Goal: Task Accomplishment & Management: Use online tool/utility

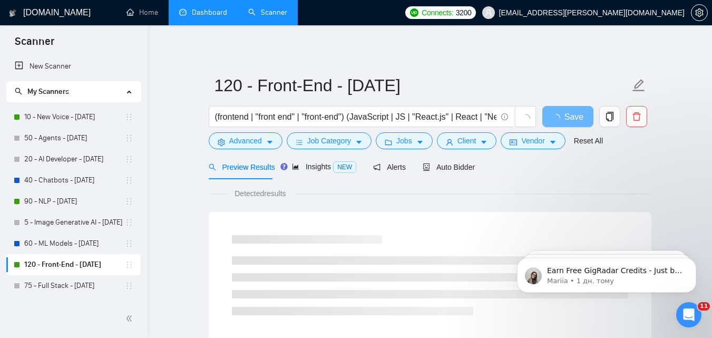
click at [226, 8] on link "Dashboard" at bounding box center [203, 12] width 48 height 9
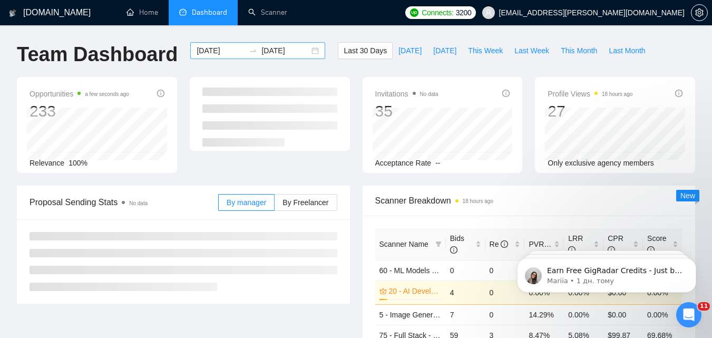
click at [206, 47] on input "[DATE]" at bounding box center [220, 51] width 48 height 12
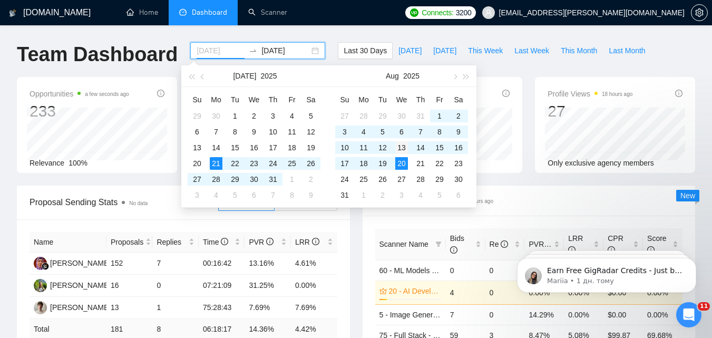
type input "[DATE]"
click at [403, 147] on div "13" at bounding box center [401, 147] width 13 height 13
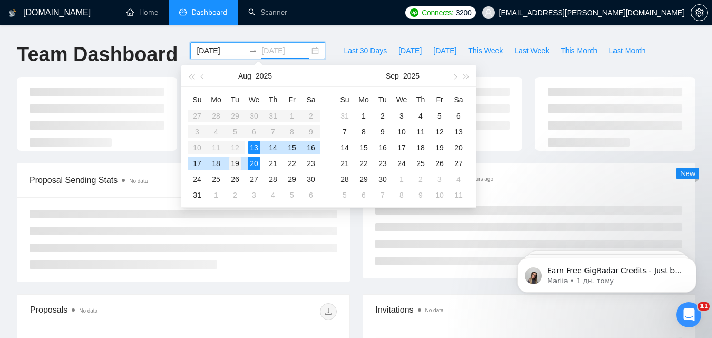
type input "[DATE]"
click at [235, 162] on div "19" at bounding box center [235, 163] width 13 height 13
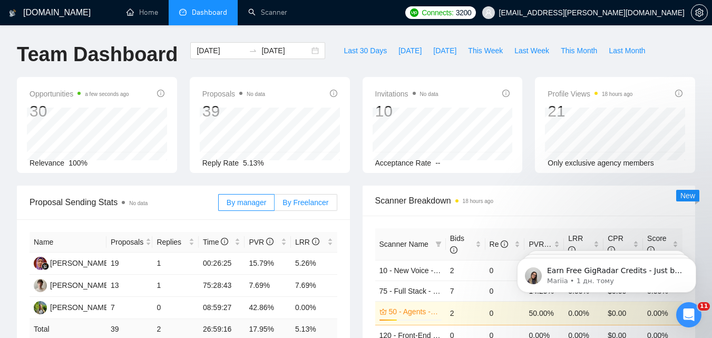
click at [321, 207] on label "By Freelancer" at bounding box center [305, 202] width 62 height 17
click at [274, 205] on input "By Freelancer" at bounding box center [274, 205] width 0 height 0
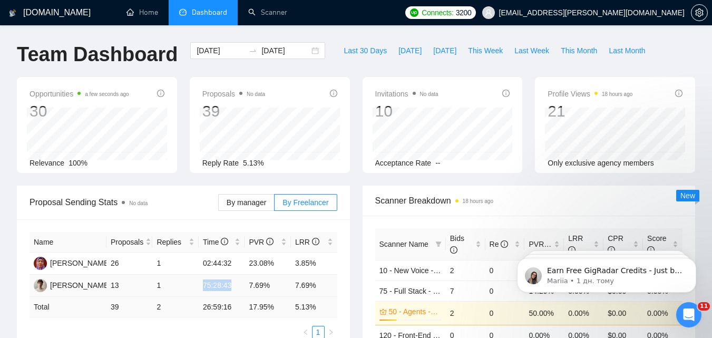
drag, startPoint x: 203, startPoint y: 285, endPoint x: 233, endPoint y: 287, distance: 29.5
click at [233, 287] on td "75:28:43" at bounding box center [222, 285] width 46 height 22
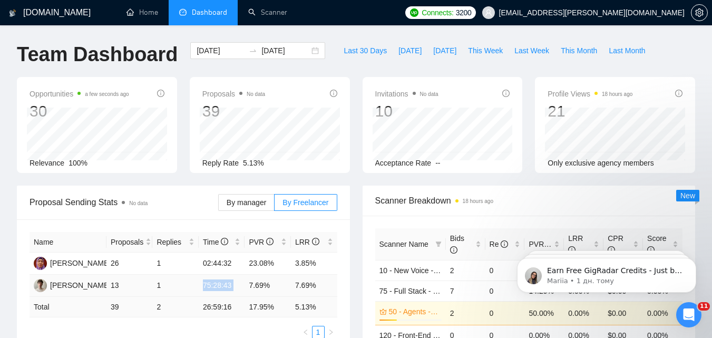
click at [233, 287] on td "75:28:43" at bounding box center [222, 285] width 46 height 22
click at [218, 49] on input "[DATE]" at bounding box center [220, 51] width 48 height 12
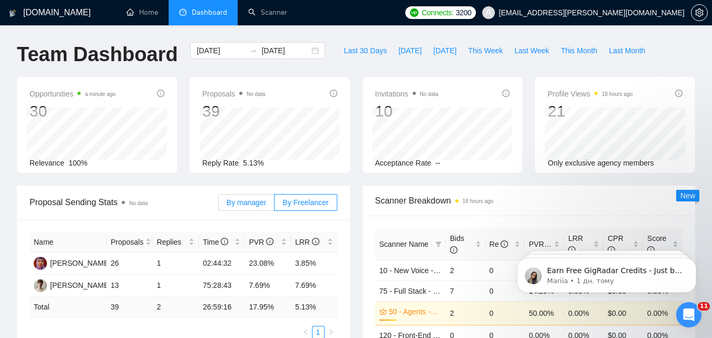
click at [239, 204] on span "By manager" at bounding box center [246, 202] width 40 height 8
click at [219, 205] on input "By manager" at bounding box center [219, 205] width 0 height 0
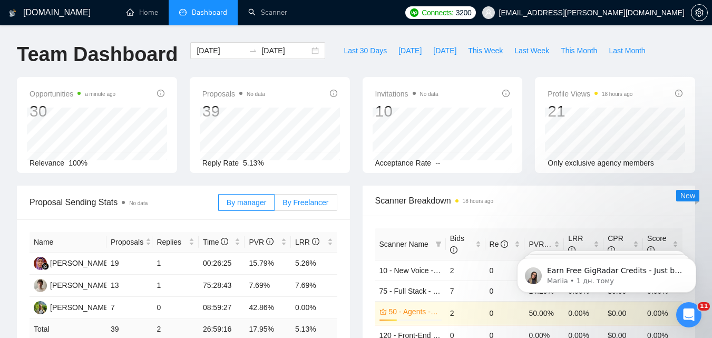
click at [294, 204] on span "By Freelancer" at bounding box center [305, 202] width 46 height 8
click at [274, 205] on input "By Freelancer" at bounding box center [274, 205] width 0 height 0
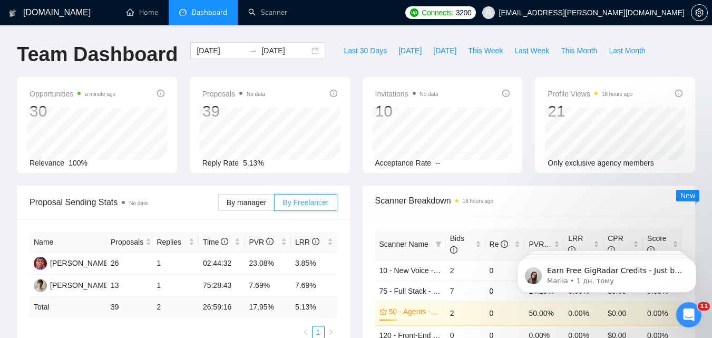
scroll to position [53, 0]
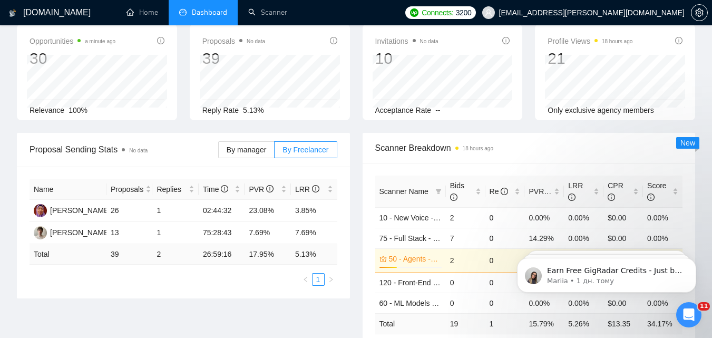
click at [263, 163] on div "By manager By Freelancer" at bounding box center [277, 150] width 119 height 34
click at [262, 155] on label "By manager" at bounding box center [246, 149] width 56 height 17
click at [219, 152] on input "By manager" at bounding box center [219, 152] width 0 height 0
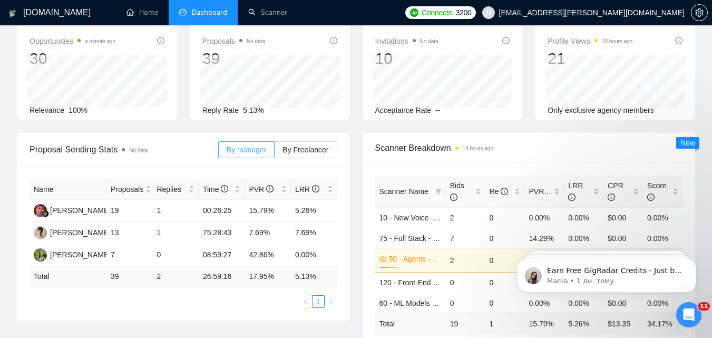
click at [262, 150] on span "By manager" at bounding box center [246, 149] width 40 height 8
click at [219, 152] on input "By manager" at bounding box center [219, 152] width 0 height 0
click at [300, 146] on span "By Freelancer" at bounding box center [305, 149] width 46 height 8
click at [274, 152] on input "By Freelancer" at bounding box center [274, 152] width 0 height 0
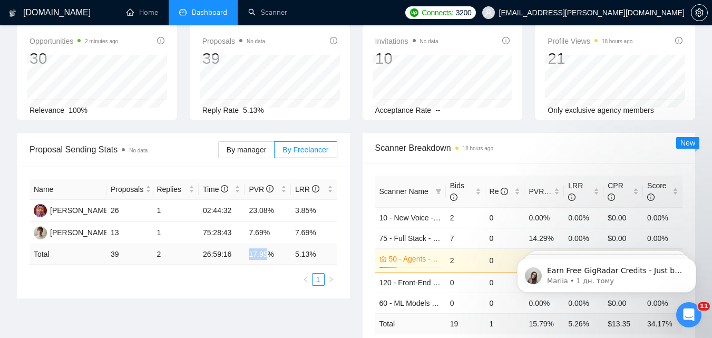
drag, startPoint x: 249, startPoint y: 255, endPoint x: 266, endPoint y: 257, distance: 16.9
click at [266, 257] on td "17.95 %" at bounding box center [267, 254] width 46 height 21
copy td "17.95"
drag, startPoint x: 295, startPoint y: 253, endPoint x: 311, endPoint y: 257, distance: 16.1
click at [311, 257] on td "5.13 %" at bounding box center [314, 254] width 46 height 21
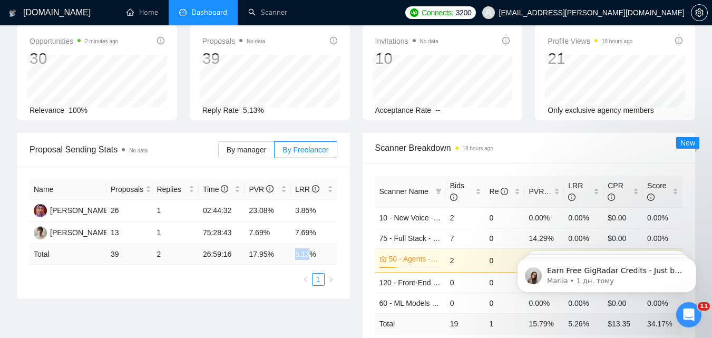
copy td "5.13"
click at [262, 8] on link "Scanner" at bounding box center [267, 12] width 39 height 9
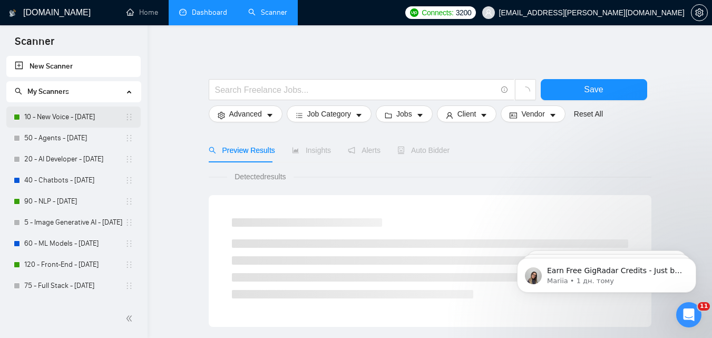
click at [68, 118] on link "10 - New Voice - [DATE]" at bounding box center [74, 116] width 101 height 21
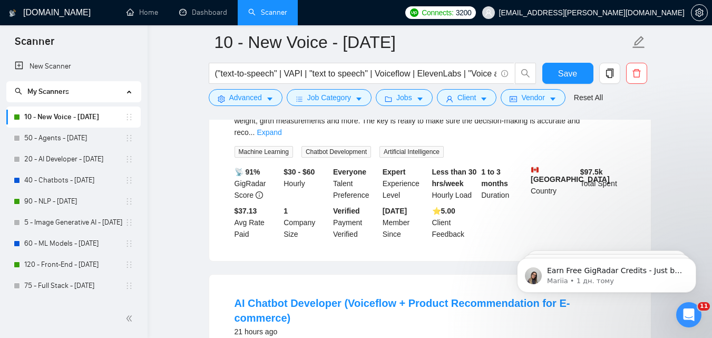
scroll to position [105, 0]
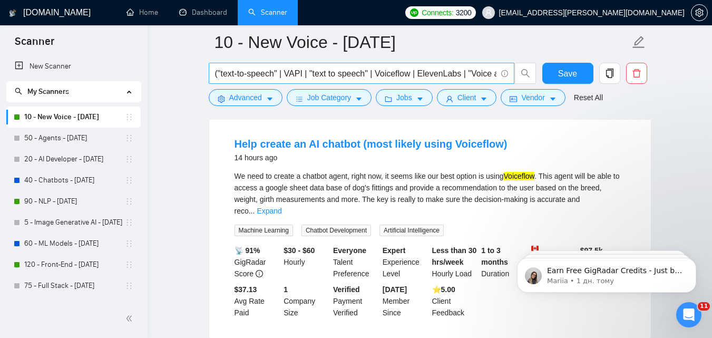
click at [297, 76] on input "("text-to-speech" | VAPI | "text to speech" | Voiceflow | ElevenLabs | "Voice a…" at bounding box center [355, 73] width 281 height 13
drag, startPoint x: 218, startPoint y: 76, endPoint x: 494, endPoint y: 78, distance: 276.0
click at [494, 78] on input "("text-to-speech" | VAPI | "text to speech" | Voiceflow | ElevenLabs | "Voice a…" at bounding box center [355, 73] width 281 height 13
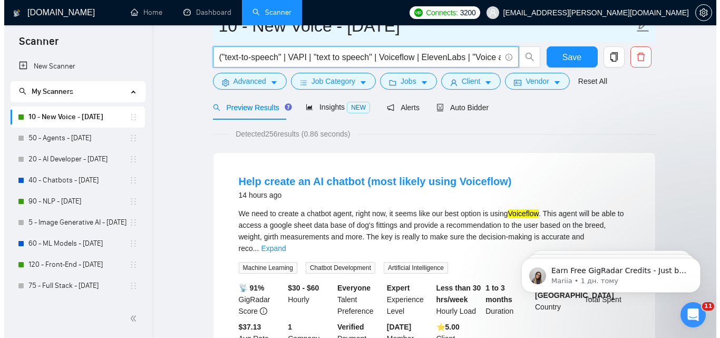
scroll to position [0, 0]
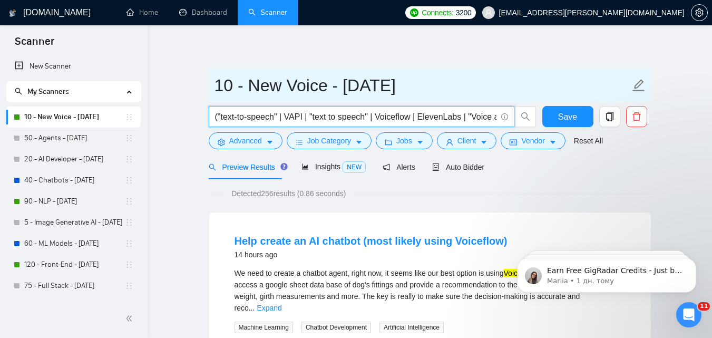
click at [259, 94] on input "10 - New Voice - [DATE]" at bounding box center [421, 85] width 415 height 26
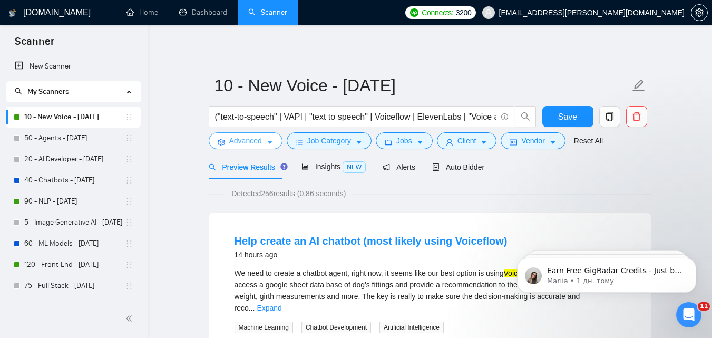
click at [260, 144] on span "Advanced" at bounding box center [245, 141] width 33 height 12
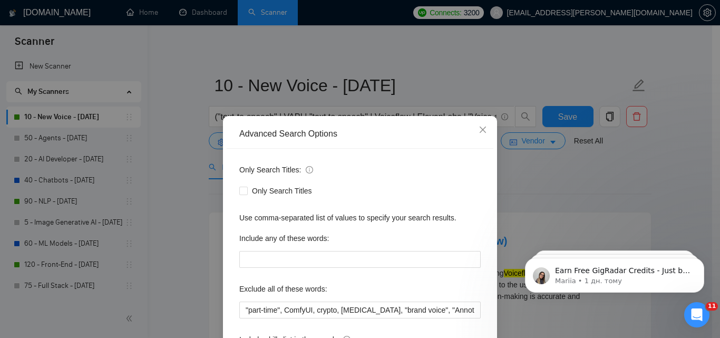
scroll to position [53, 0]
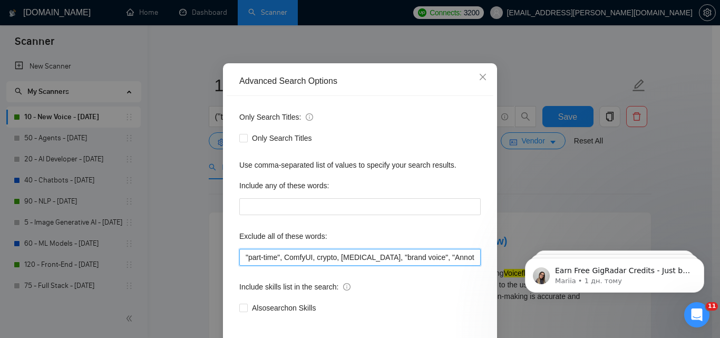
click at [316, 255] on input ""part-time", ComfyUI, crypto, [MEDICAL_DATA], "brand voice", "Annotation", "Big…" at bounding box center [359, 257] width 241 height 17
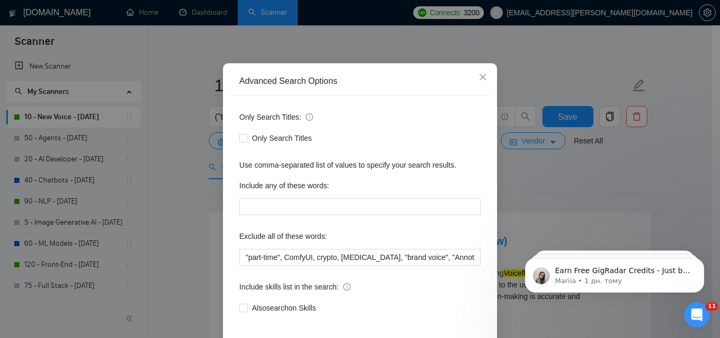
click at [471, 46] on div "Advanced Search Options Only Search Titles: Only Search Titles Use comma-separa…" at bounding box center [360, 169] width 720 height 338
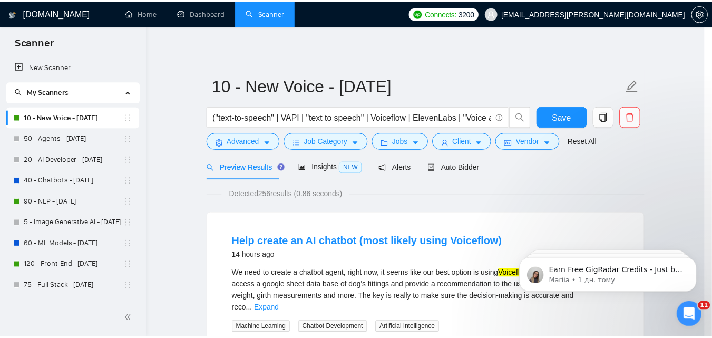
scroll to position [48, 0]
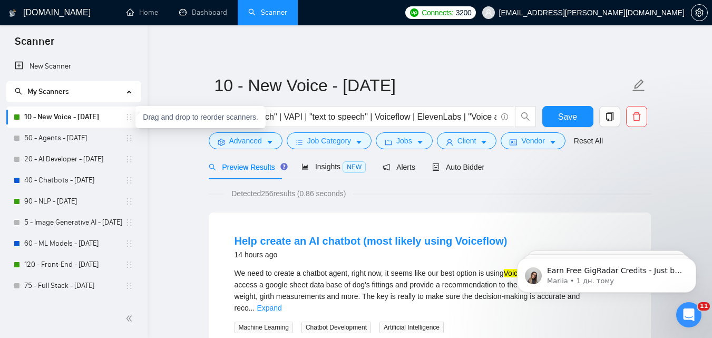
click at [126, 120] on icon "holder" at bounding box center [129, 117] width 8 height 8
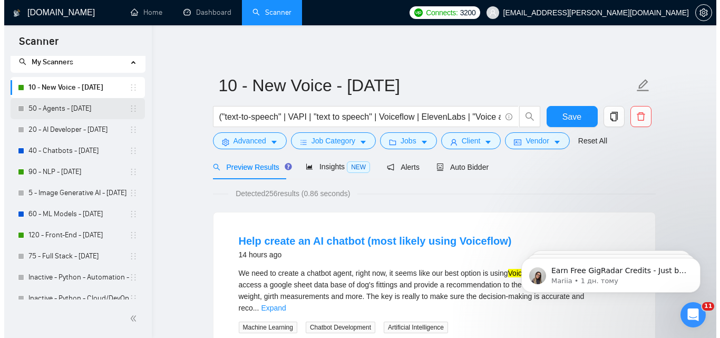
scroll to position [0, 0]
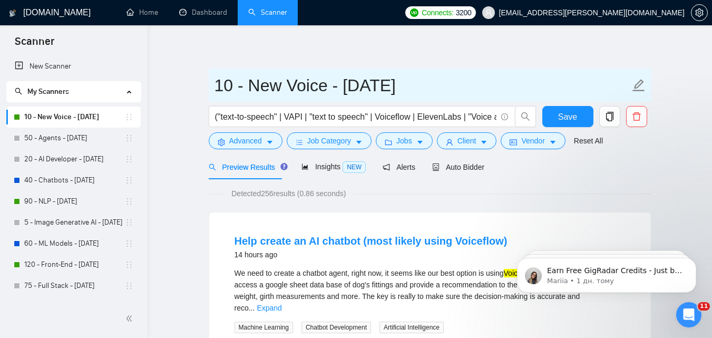
drag, startPoint x: 219, startPoint y: 84, endPoint x: 523, endPoint y: 83, distance: 304.5
click at [523, 83] on input "10 - New Voice - [DATE]" at bounding box center [421, 85] width 415 height 26
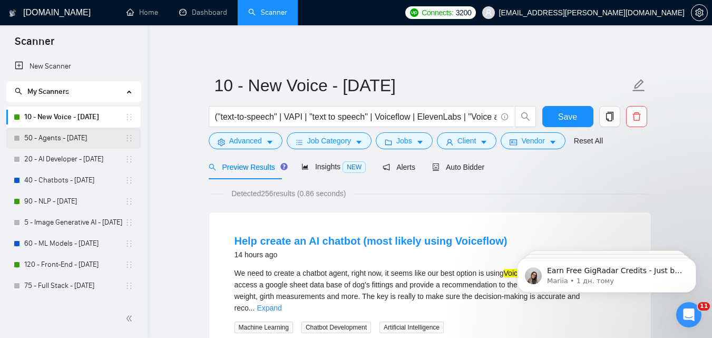
click at [80, 142] on link "50 - Agents - [DATE]" at bounding box center [74, 137] width 101 height 21
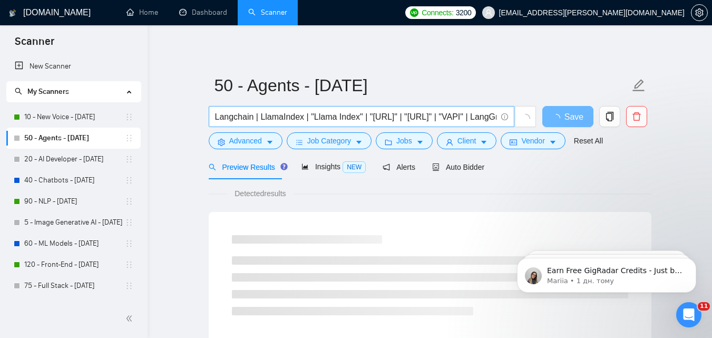
click at [264, 119] on input "Langchain | LlamaIndex | "Llama Index" | "[URL]" | "[URL]" | "VAPI" | LangGraph…" at bounding box center [355, 116] width 281 height 13
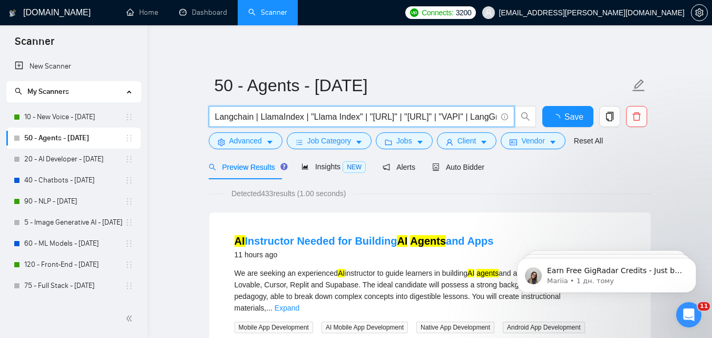
click at [264, 119] on input "Langchain | LlamaIndex | "Llama Index" | "[URL]" | "[URL]" | "VAPI" | LangGraph…" at bounding box center [355, 116] width 281 height 13
click at [270, 144] on icon "caret-down" at bounding box center [269, 142] width 7 height 7
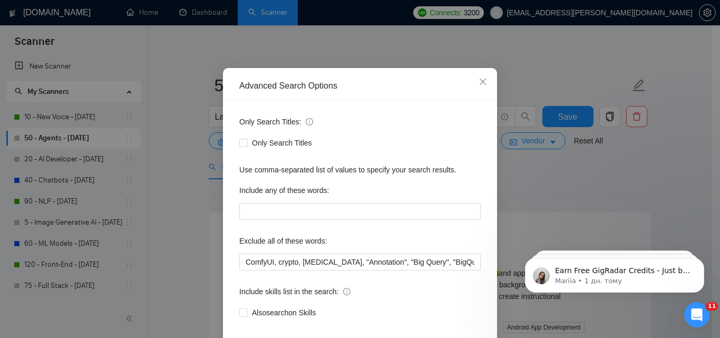
scroll to position [101, 0]
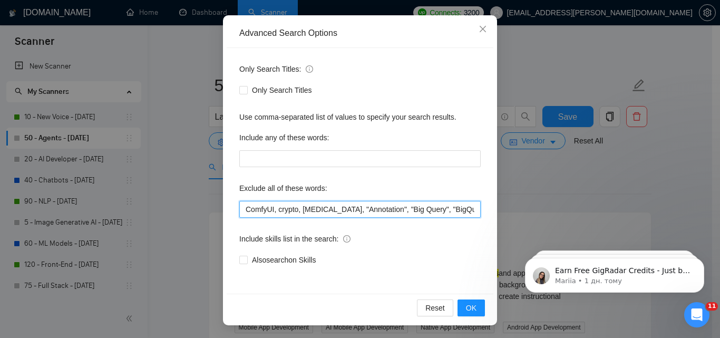
click at [289, 204] on input "ComfyUI, crypto, [MEDICAL_DATA], "Annotation", "Big Query", "BigQuery", PHP, Za…" at bounding box center [359, 209] width 241 height 17
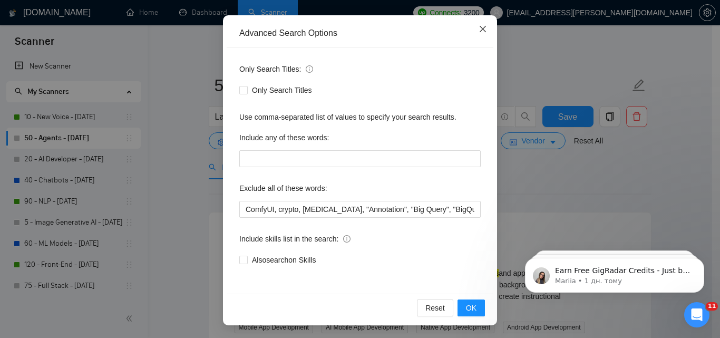
click at [478, 24] on span "Close" at bounding box center [482, 29] width 28 height 28
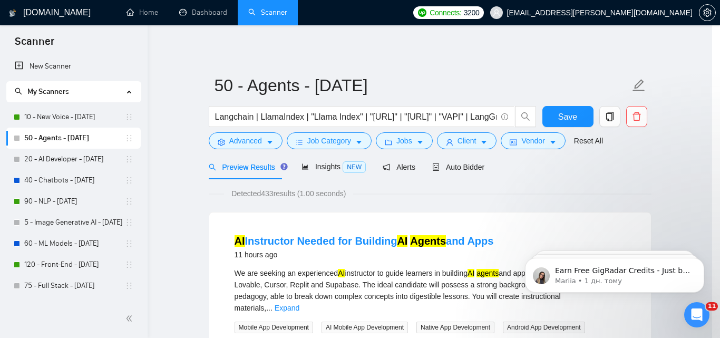
scroll to position [48, 0]
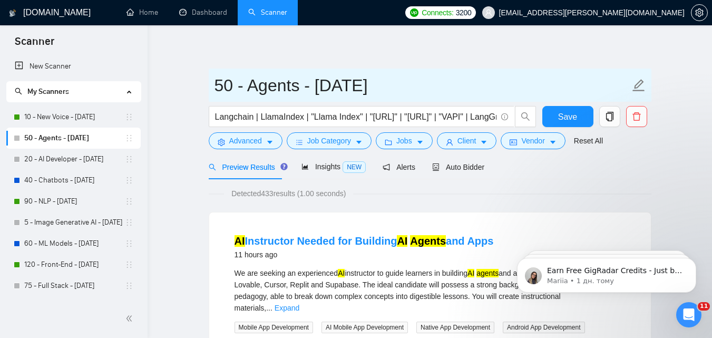
click at [288, 90] on input "50 - Agents - [DATE]" at bounding box center [421, 85] width 415 height 26
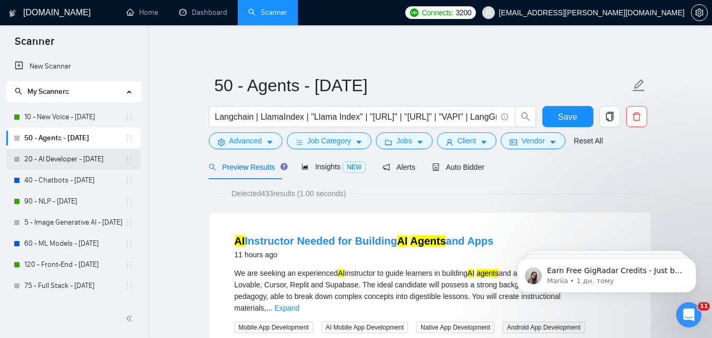
click at [39, 160] on link "20 - AI Developer - [DATE]" at bounding box center [74, 159] width 101 height 21
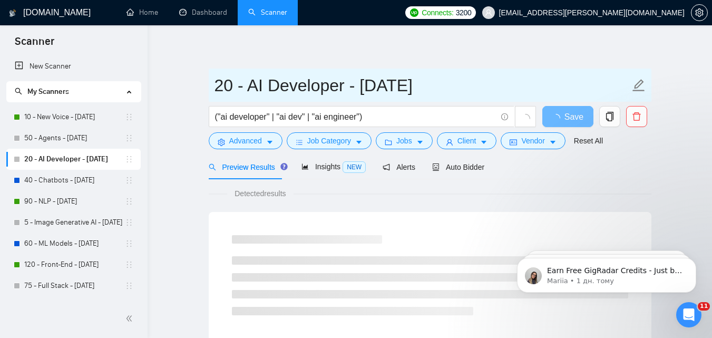
click at [300, 93] on input "20 - AI Developer - [DATE]" at bounding box center [421, 85] width 415 height 26
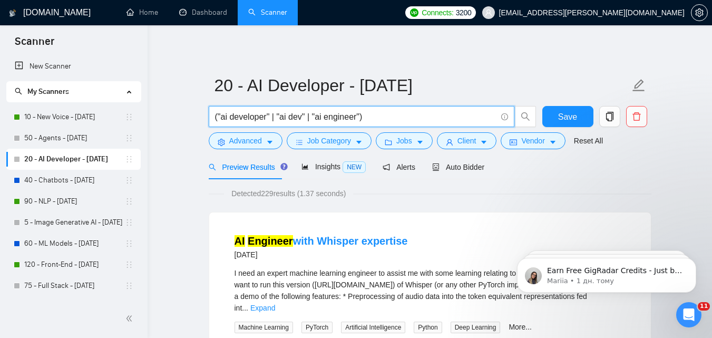
drag, startPoint x: 428, startPoint y: 116, endPoint x: 215, endPoint y: 124, distance: 212.4
click at [215, 124] on span "("ai developer" | "ai dev" | "ai engineer")" at bounding box center [362, 116] width 306 height 21
click at [259, 141] on span "Advanced" at bounding box center [245, 141] width 33 height 12
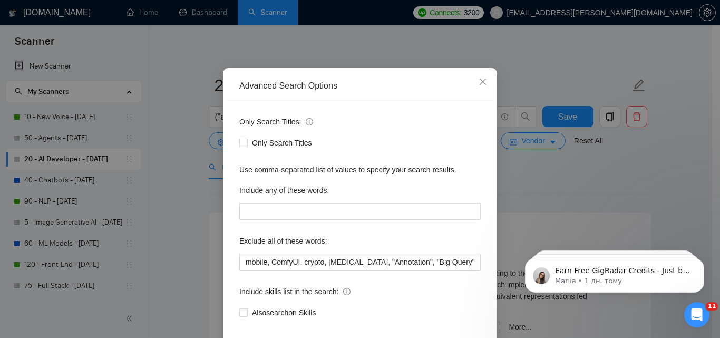
scroll to position [53, 0]
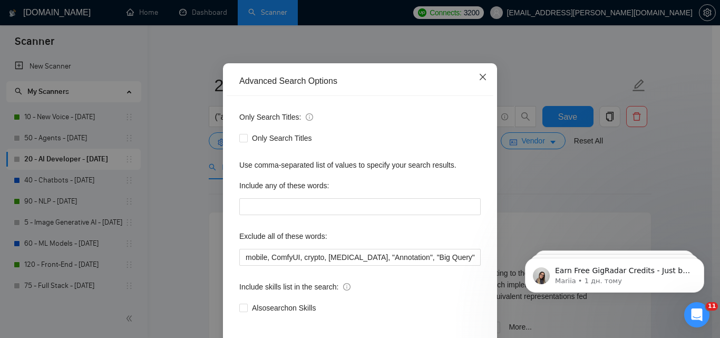
click at [474, 77] on span "Close" at bounding box center [482, 77] width 28 height 28
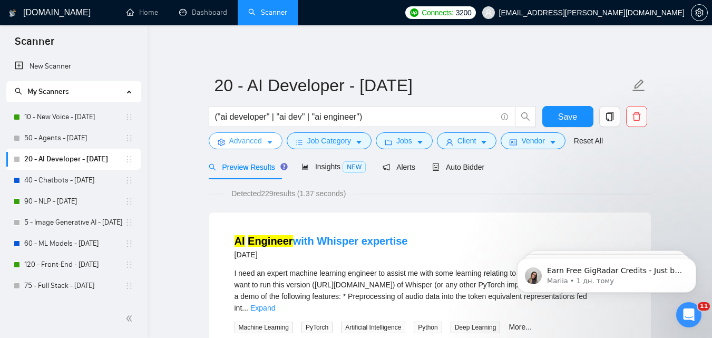
click at [266, 136] on button "Advanced" at bounding box center [246, 140] width 74 height 17
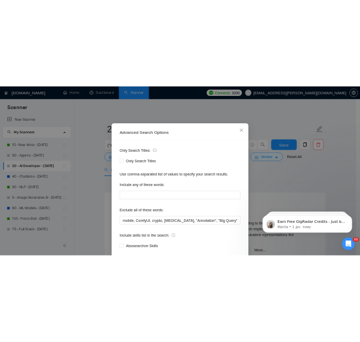
scroll to position [101, 0]
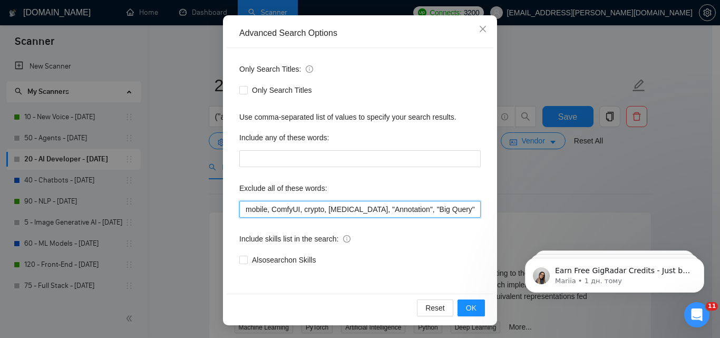
click at [352, 213] on input "mobile, ComfyUI, crypto, [MEDICAL_DATA], "Annotation", "Big Query", "BigQuery",…" at bounding box center [359, 209] width 241 height 17
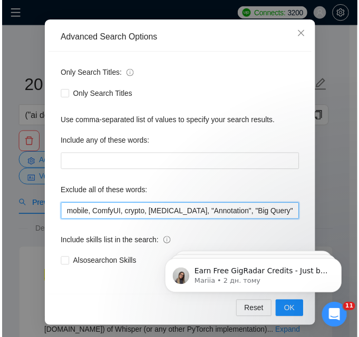
scroll to position [96, 0]
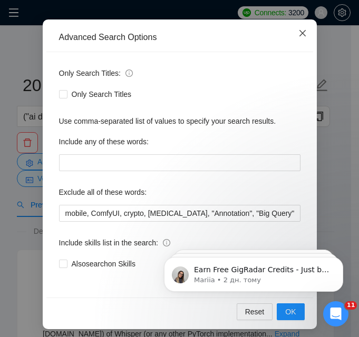
click at [288, 38] on span "Close" at bounding box center [302, 33] width 28 height 28
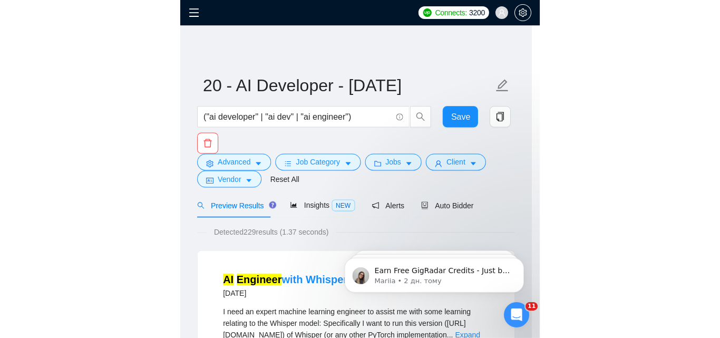
scroll to position [53, 0]
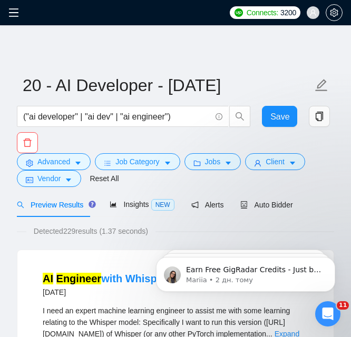
click at [13, 18] on span at bounding box center [16, 12] width 17 height 25
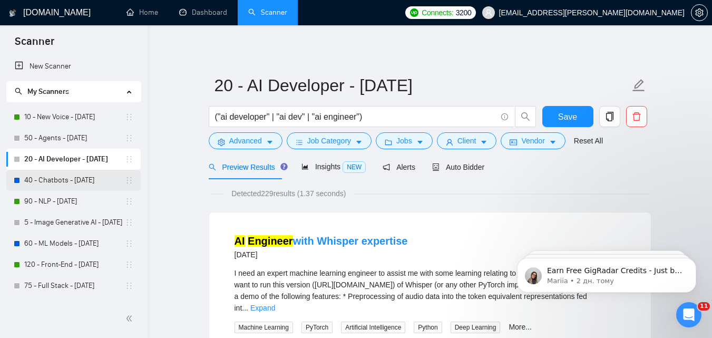
click at [65, 181] on link "40 - Chatbots - [DATE]" at bounding box center [74, 180] width 101 height 21
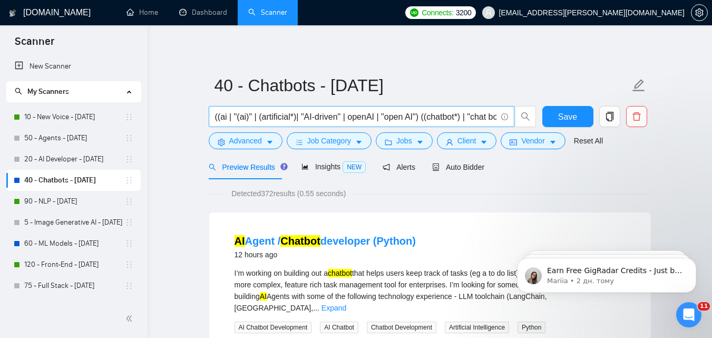
click at [289, 117] on input "((ai | "(ai)" | (artificial*)| "AI-driven" | openAI | "open AI") ((chatbot*) | …" at bounding box center [355, 116] width 281 height 13
click at [268, 150] on form "40 - Chatbots - [DATE] ((ai | "(ai)" | (artificial*)| "AI-driven" | openAI | "o…" at bounding box center [430, 111] width 442 height 86
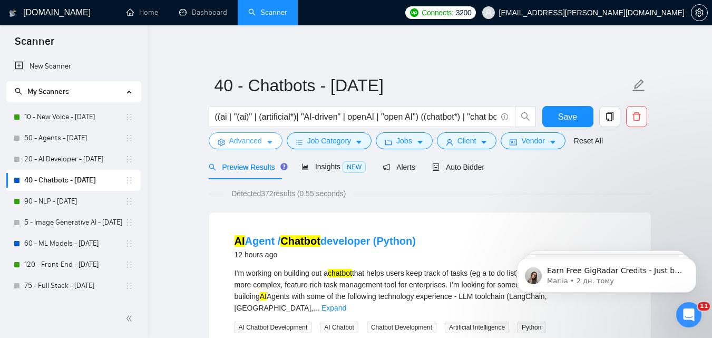
click at [269, 142] on icon "caret-down" at bounding box center [269, 142] width 5 height 3
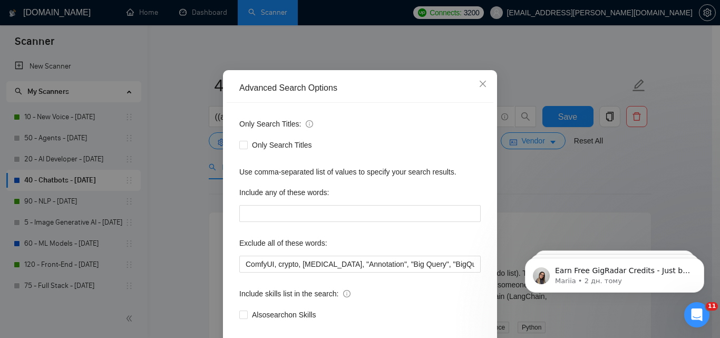
scroll to position [101, 0]
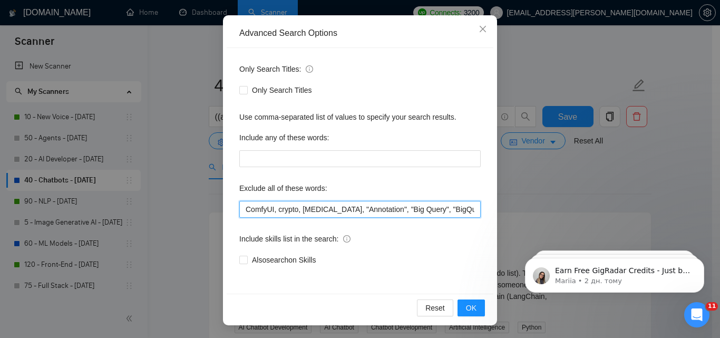
click at [368, 207] on input "ComfyUI, crypto, [MEDICAL_DATA], "Annotation", "Big Query", "BigQuery", PHP, Za…" at bounding box center [359, 209] width 241 height 17
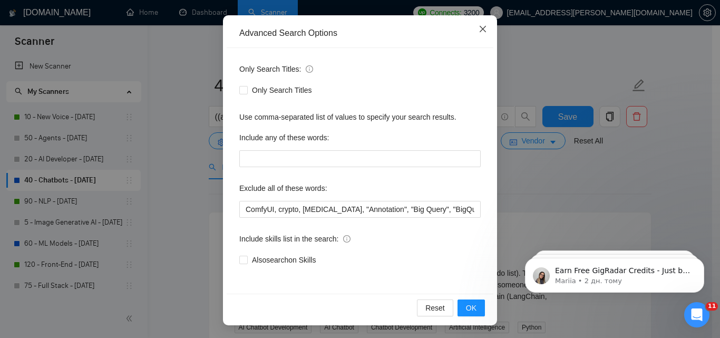
click at [479, 29] on icon "close" at bounding box center [482, 29] width 6 height 6
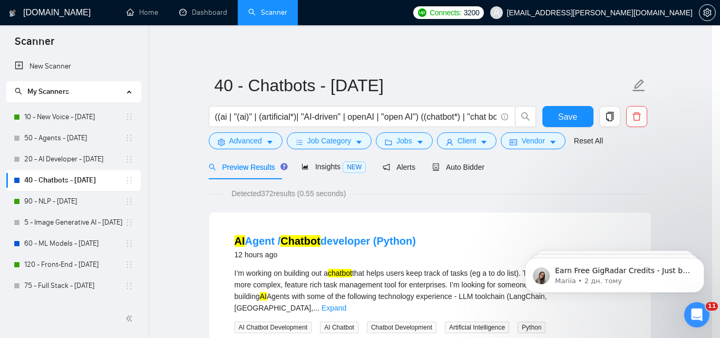
scroll to position [48, 0]
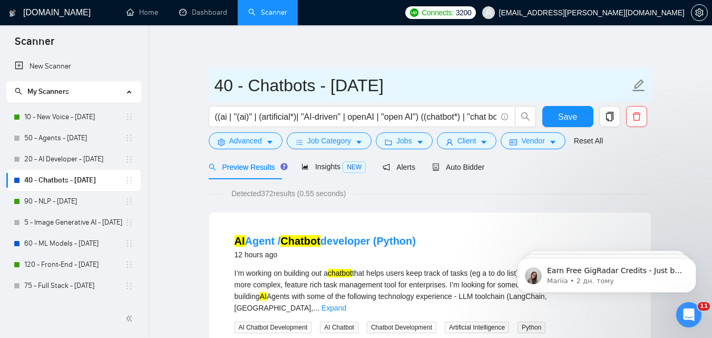
click at [325, 80] on input "40 - Chatbots - [DATE]" at bounding box center [421, 85] width 415 height 26
click at [324, 80] on input "40 - Chatbots - [DATE]" at bounding box center [421, 85] width 415 height 26
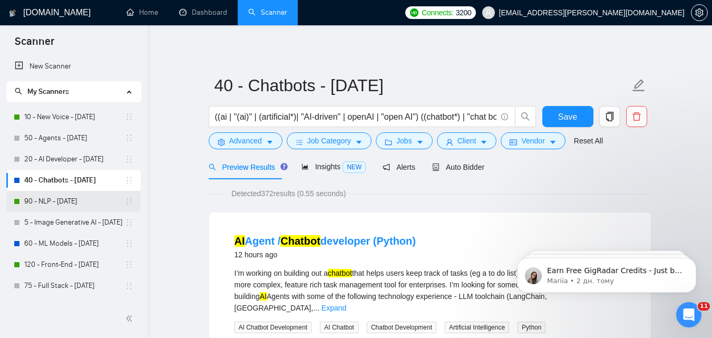
click at [61, 202] on link "90 - NLP - [DATE]" at bounding box center [74, 201] width 101 height 21
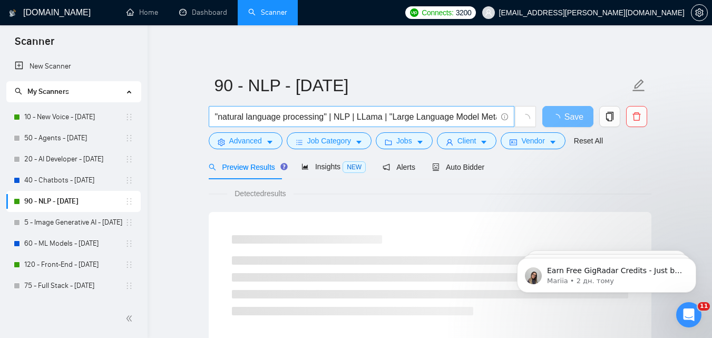
click at [264, 123] on input ""natural language processing" | NLP | LLama | "Large Language Model Meta AI" | …" at bounding box center [355, 116] width 281 height 13
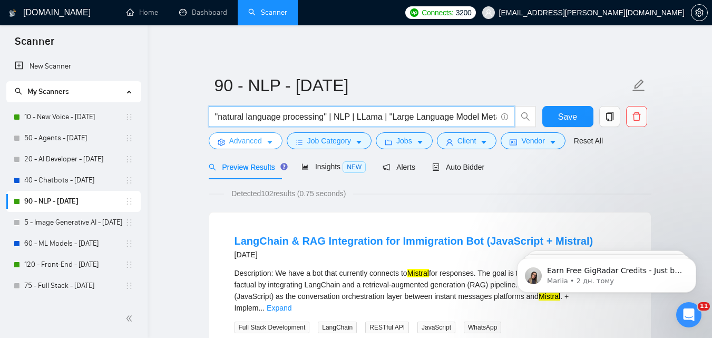
click at [245, 145] on span "Advanced" at bounding box center [245, 141] width 33 height 12
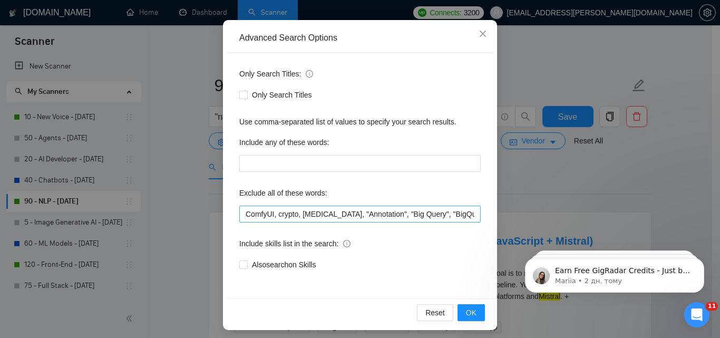
scroll to position [101, 0]
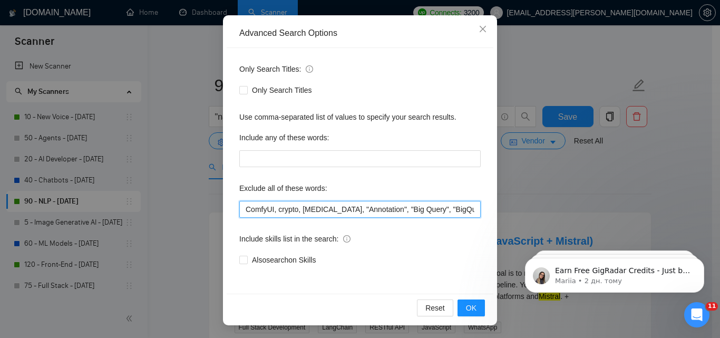
click at [306, 205] on input "ComfyUI, crypto, [MEDICAL_DATA], "Annotation", "Big Query", "BigQuery", PHP, Za…" at bounding box center [359, 209] width 241 height 17
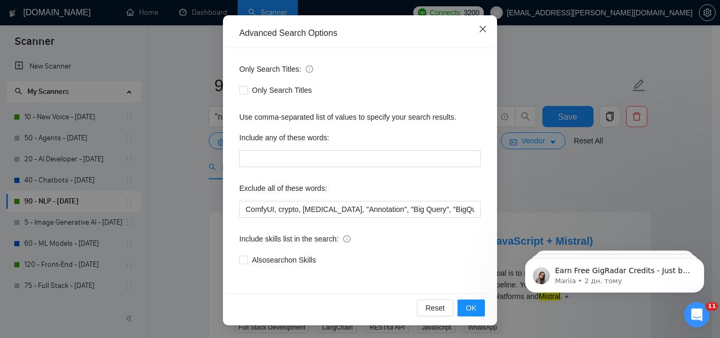
click at [474, 27] on span "Close" at bounding box center [482, 29] width 28 height 28
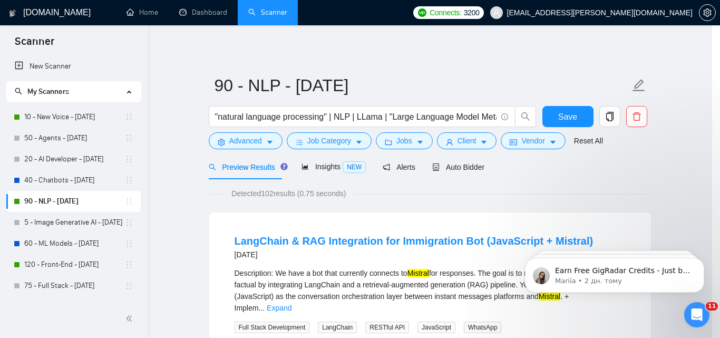
scroll to position [48, 0]
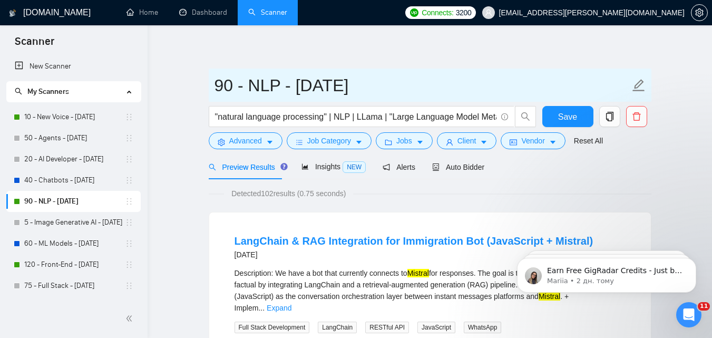
click at [277, 96] on input "90 - NLP - [DATE]" at bounding box center [421, 85] width 415 height 26
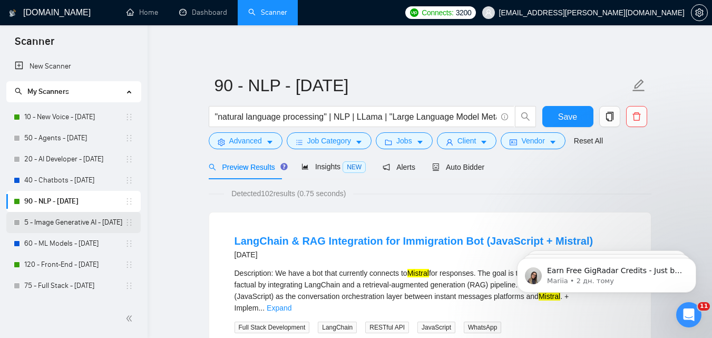
click at [65, 220] on link "5 - Image Generative AI - [DATE]" at bounding box center [74, 222] width 101 height 21
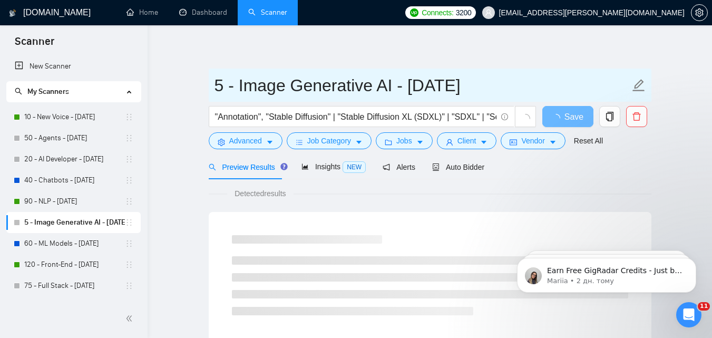
click at [317, 91] on input "5 - Image Generative AI - [DATE]" at bounding box center [421, 85] width 415 height 26
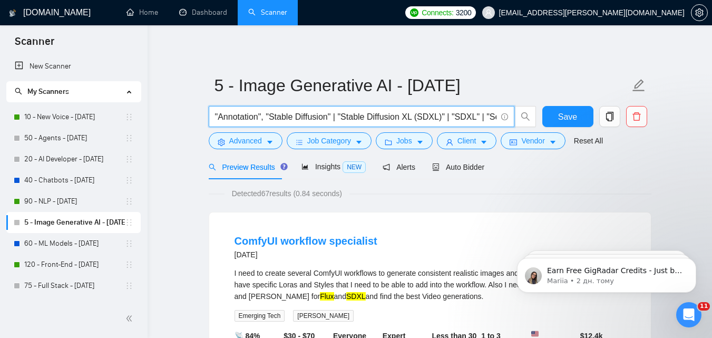
click at [277, 119] on input ""Annotation", "Stable Diffusion" | "Stable Diffusion XL (SDXL)" | "SDXL" | "Seg…" at bounding box center [355, 116] width 281 height 13
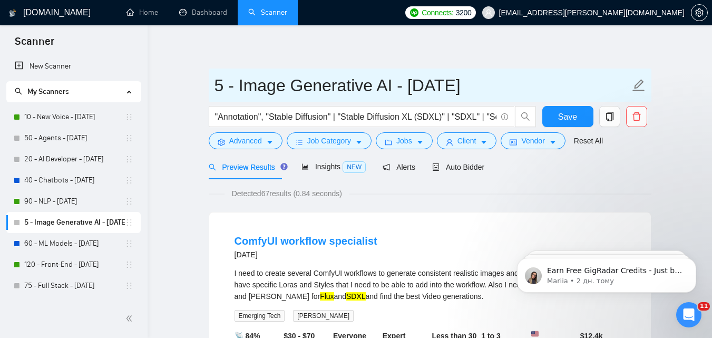
drag, startPoint x: 240, startPoint y: 85, endPoint x: 395, endPoint y: 84, distance: 154.9
click at [395, 84] on input "5 - Image Generative AI - [DATE]" at bounding box center [421, 85] width 415 height 26
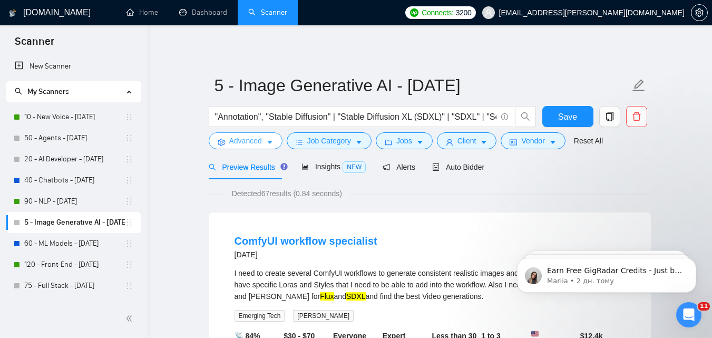
click at [262, 143] on button "Advanced" at bounding box center [246, 140] width 74 height 17
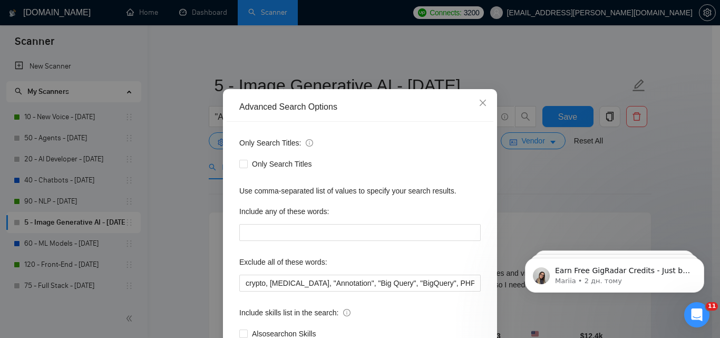
scroll to position [53, 0]
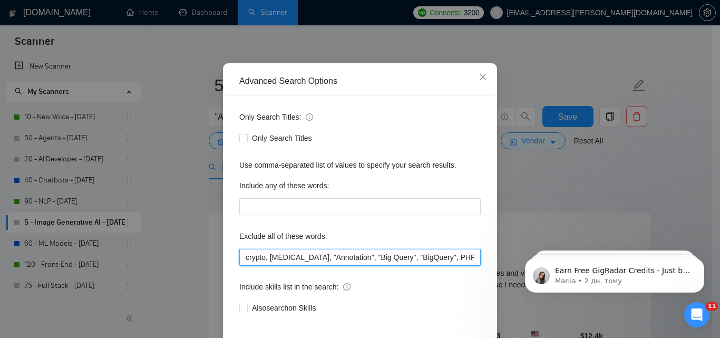
click at [335, 259] on input "crypto, [MEDICAL_DATA], "Annotation", "Big Query", "BigQuery", PHP, Zapier, "[D…" at bounding box center [359, 257] width 241 height 17
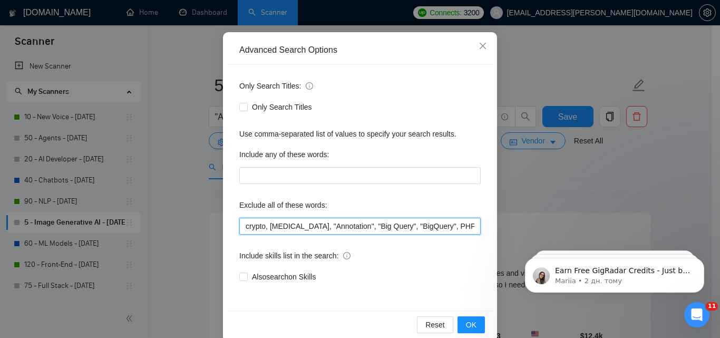
scroll to position [101, 0]
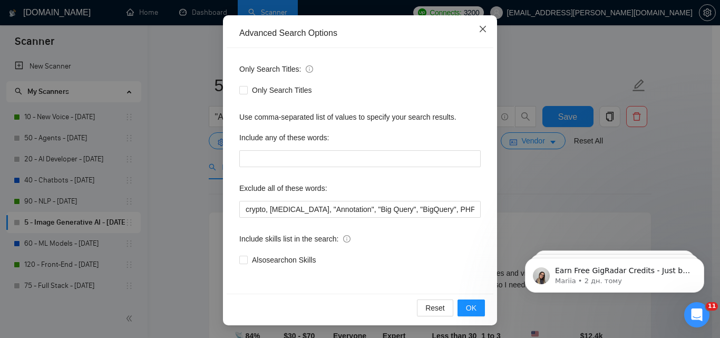
click at [492, 32] on span "Close" at bounding box center [482, 29] width 28 height 28
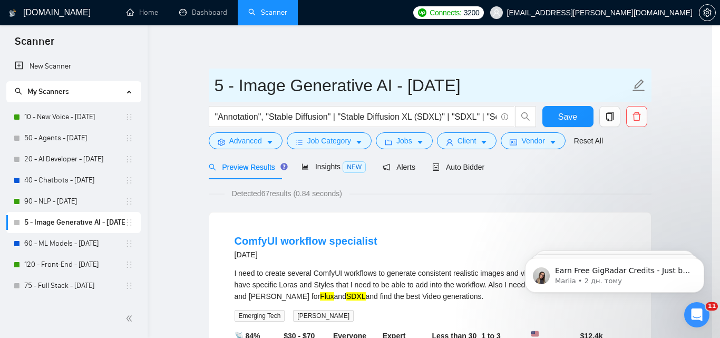
scroll to position [48, 0]
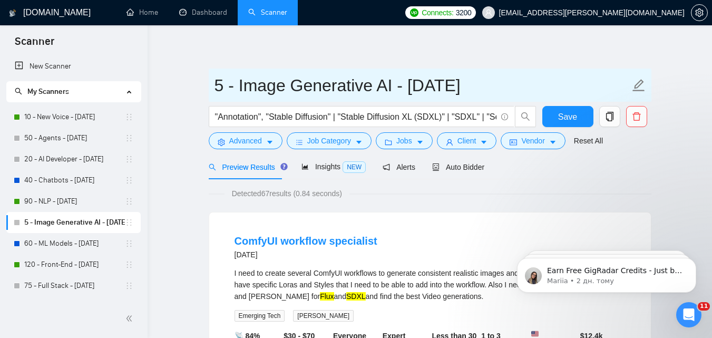
click at [367, 86] on input "5 - Image Generative AI - [DATE]" at bounding box center [421, 85] width 415 height 26
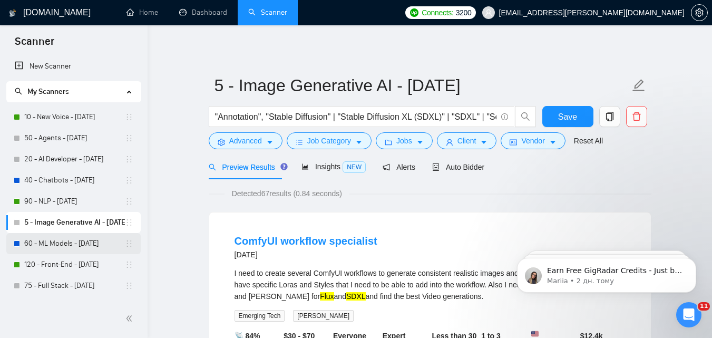
click at [71, 244] on link "60 - ML Models - [DATE]" at bounding box center [74, 243] width 101 height 21
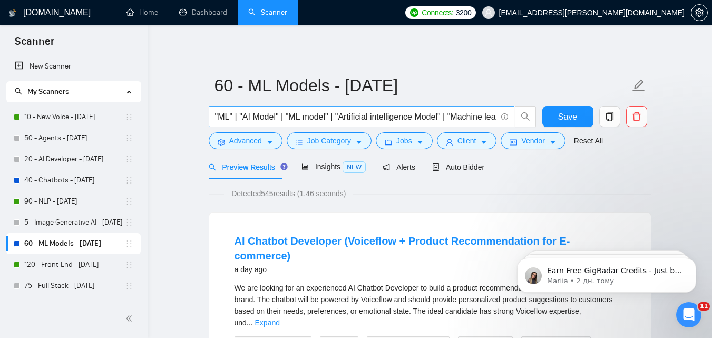
click at [327, 119] on input ""ML" | "AI Model" | "ML model" | "Artificial intelligence Model" | "Machine lea…" at bounding box center [355, 116] width 281 height 13
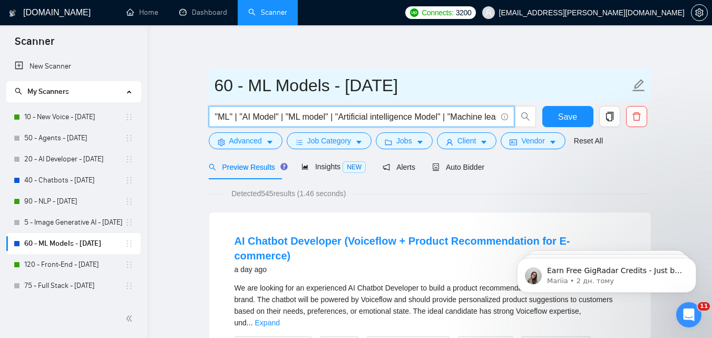
click at [311, 90] on input "60 - ML Models - [DATE]" at bounding box center [421, 85] width 415 height 26
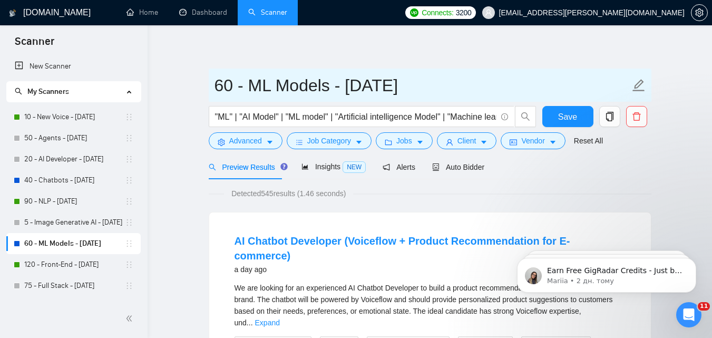
click at [311, 90] on input "60 - ML Models - [DATE]" at bounding box center [421, 85] width 415 height 26
drag, startPoint x: 251, startPoint y: 85, endPoint x: 333, endPoint y: 88, distance: 81.7
click at [333, 88] on input "60 - ML Models - [DATE]" at bounding box center [421, 85] width 415 height 26
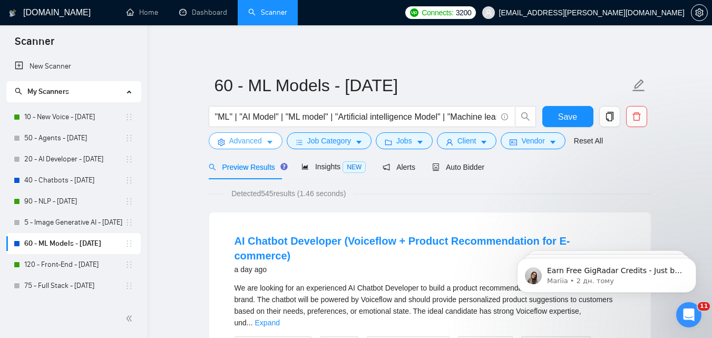
click at [264, 143] on button "Advanced" at bounding box center [246, 140] width 74 height 17
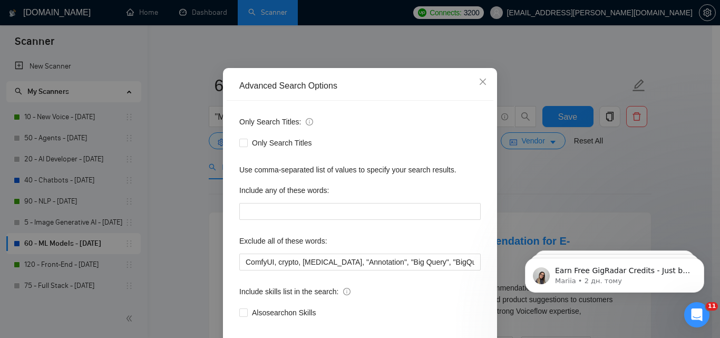
scroll to position [53, 0]
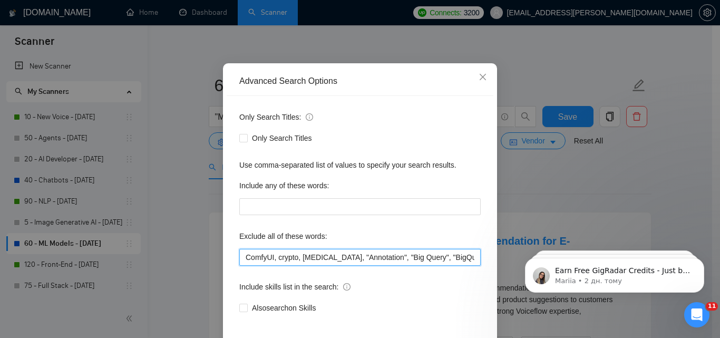
click at [331, 254] on input "ComfyUI, crypto, [MEDICAL_DATA], "Annotation", "Big Query", "BigQuery", PHP, Za…" at bounding box center [359, 257] width 241 height 17
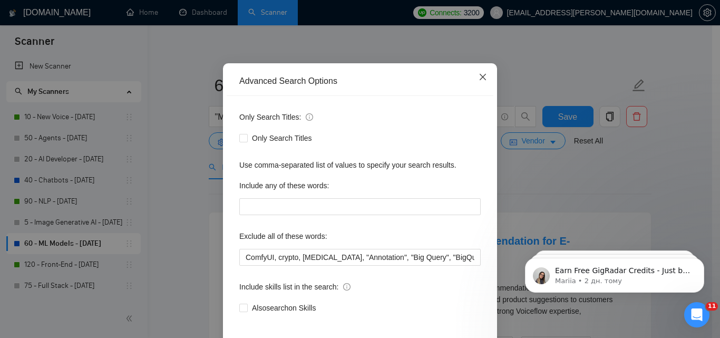
click at [471, 80] on span "Close" at bounding box center [482, 77] width 28 height 28
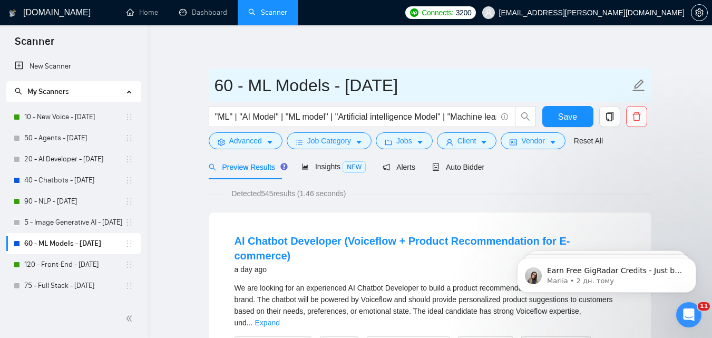
click at [298, 83] on input "60 - ML Models - [DATE]" at bounding box center [421, 85] width 415 height 26
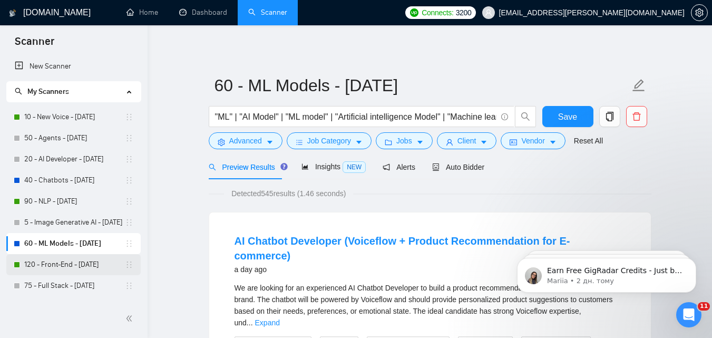
click at [65, 266] on link "120 - Front-End - [DATE]" at bounding box center [74, 264] width 101 height 21
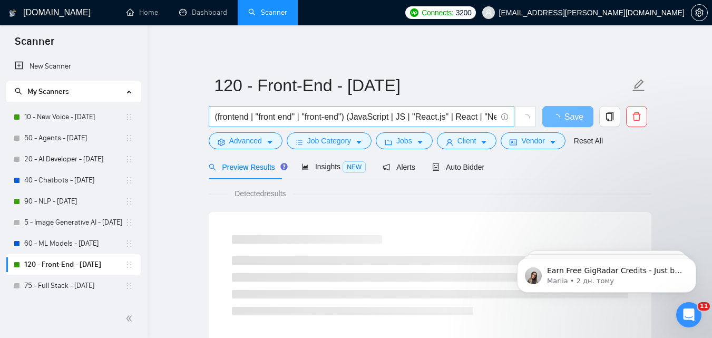
click at [288, 118] on input "(frontend | "front end" | "front-end") (JavaScript | JS | "React.js" | React | …" at bounding box center [355, 116] width 281 height 13
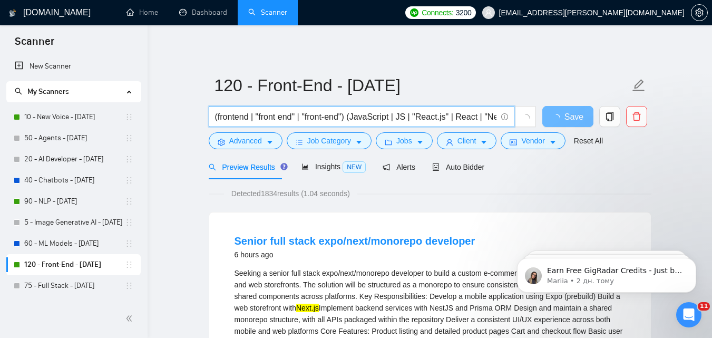
click at [288, 118] on input "(frontend | "front end" | "front-end") (JavaScript | JS | "React.js" | React | …" at bounding box center [355, 116] width 281 height 13
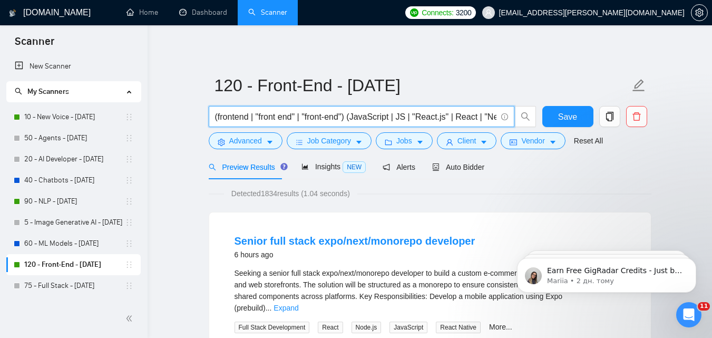
click at [288, 118] on input "(frontend | "front end" | "front-end") (JavaScript | JS | "React.js" | React | …" at bounding box center [355, 116] width 281 height 13
click at [271, 146] on icon "caret-down" at bounding box center [269, 142] width 7 height 7
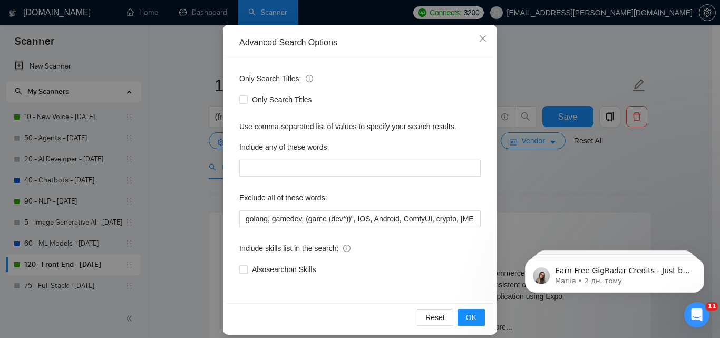
scroll to position [101, 0]
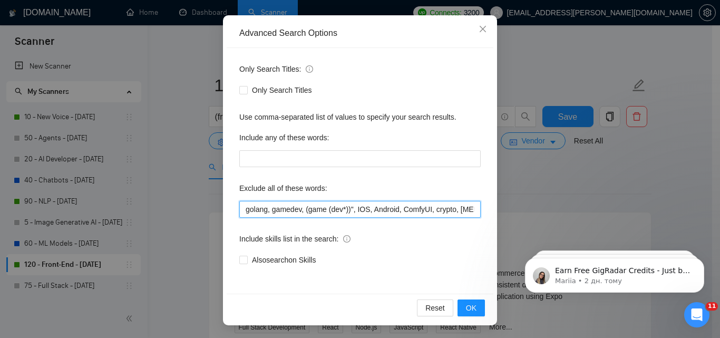
click at [340, 209] on input "golang, gamedev, (game (dev*))", IOS, Android, ComfyUI, crypto, [MEDICAL_DATA],…" at bounding box center [359, 209] width 241 height 17
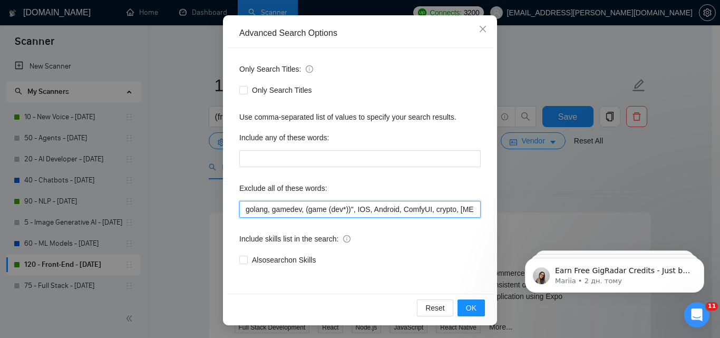
click at [368, 207] on input "golang, gamedev, (game (dev*))", IOS, Android, ComfyUI, crypto, [MEDICAL_DATA],…" at bounding box center [359, 209] width 241 height 17
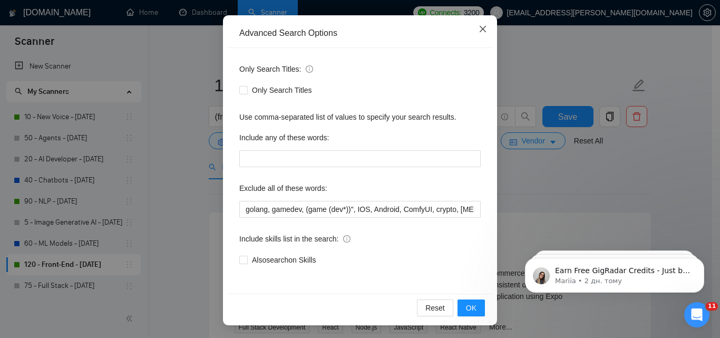
click at [478, 31] on icon "close" at bounding box center [482, 29] width 8 height 8
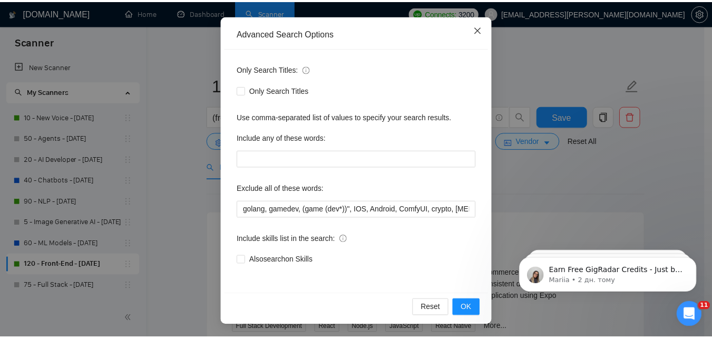
scroll to position [48, 0]
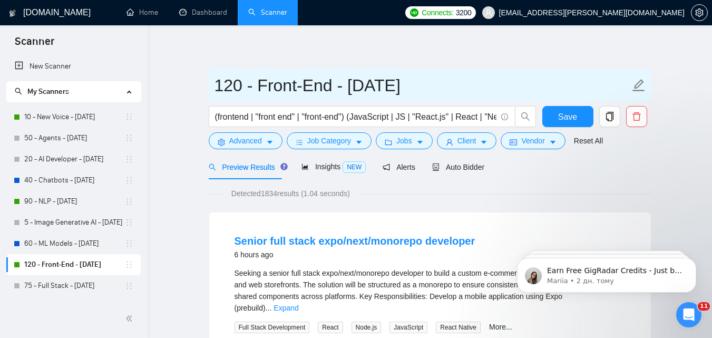
click at [277, 82] on input "120 - Front-End - [DATE]" at bounding box center [421, 85] width 415 height 26
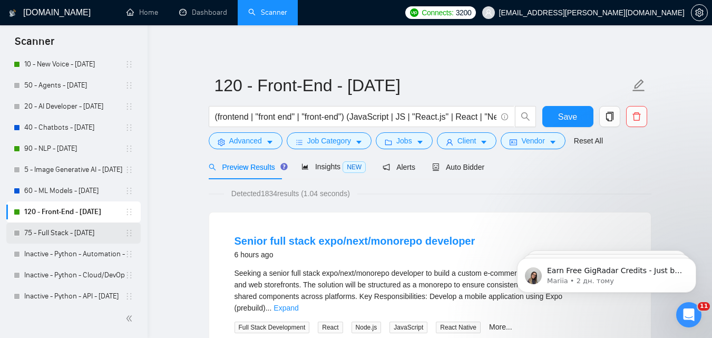
click at [50, 234] on link "75 - Full Stack - [DATE]" at bounding box center [74, 232] width 101 height 21
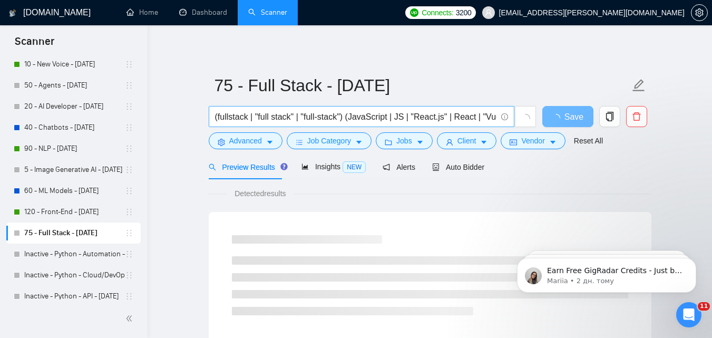
click at [273, 120] on input "(fullstack | "full stack" | "full-stack") (JavaScript | JS | "React.js" | React…" at bounding box center [355, 116] width 281 height 13
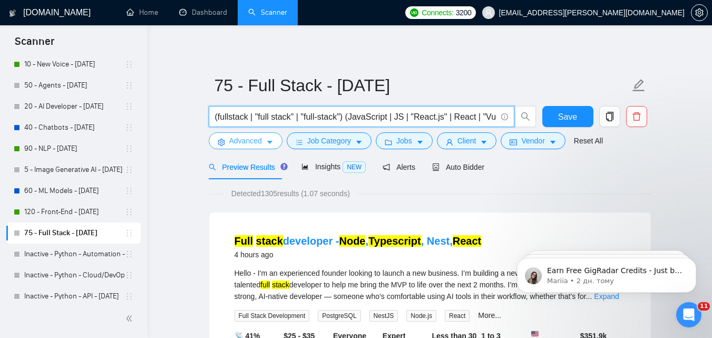
click at [260, 146] on span "Advanced" at bounding box center [245, 141] width 33 height 12
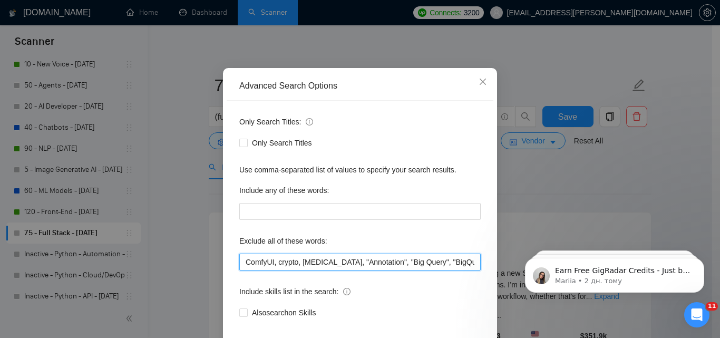
click at [313, 270] on input "ComfyUI, crypto, [MEDICAL_DATA], "Annotation", "Big Query", "BigQuery", Zapier,…" at bounding box center [359, 261] width 241 height 17
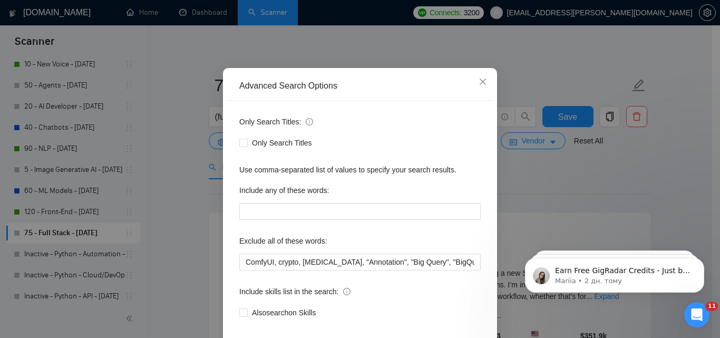
click at [278, 115] on div "Advanced Search Options Only Search Titles: Only Search Titles Use comma-separa…" at bounding box center [360, 169] width 720 height 338
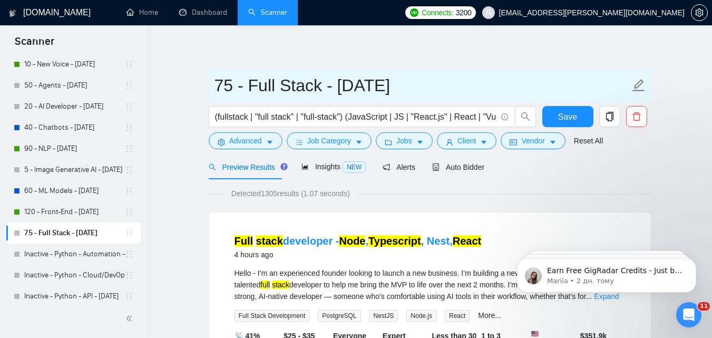
click at [249, 84] on input "75 - Full Stack - [DATE]" at bounding box center [421, 85] width 415 height 26
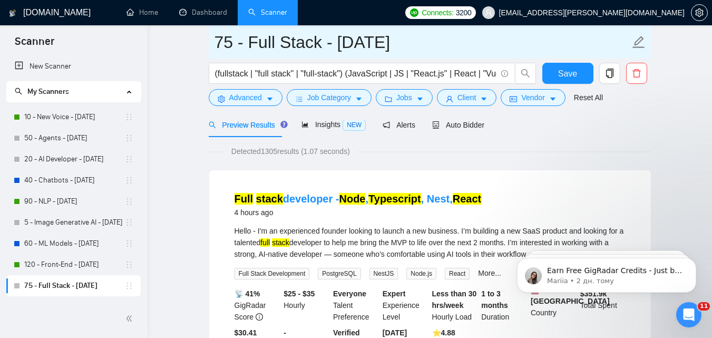
scroll to position [53, 0]
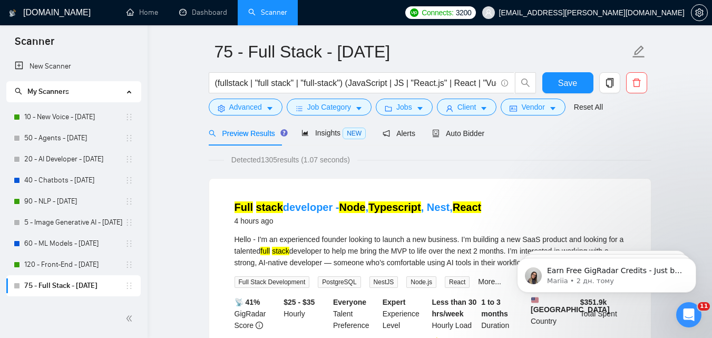
scroll to position [0, 0]
